Goal: Navigation & Orientation: Find specific page/section

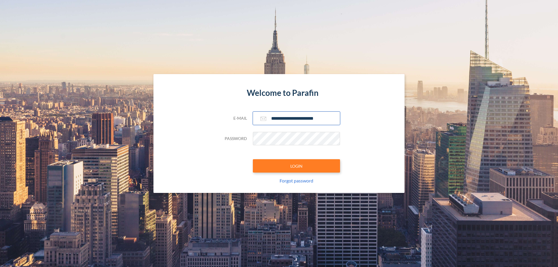
type input "**********"
click at [297, 166] on button "LOGIN" at bounding box center [296, 165] width 87 height 13
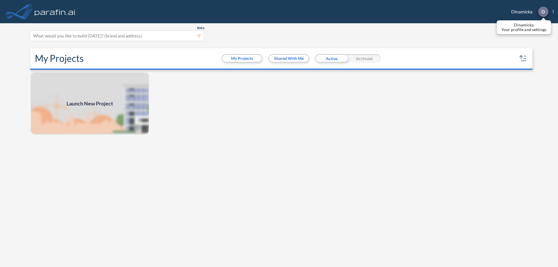
click at [543, 12] on p "D" at bounding box center [543, 11] width 3 height 5
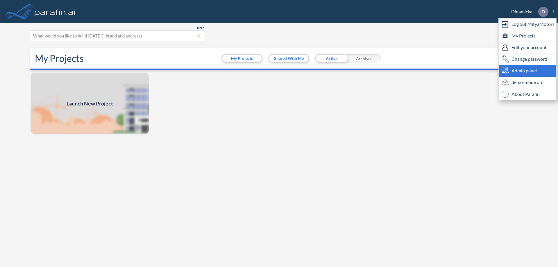
click at [528, 71] on span "Admin panel" at bounding box center [524, 70] width 25 height 7
